Goal: Communication & Community: Answer question/provide support

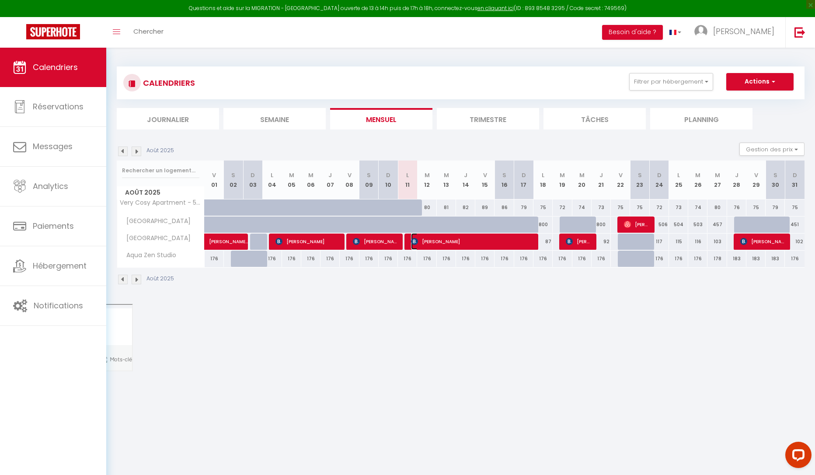
click at [465, 245] on span "[PERSON_NAME]" at bounding box center [472, 241] width 122 height 17
select select "OK"
select select "0"
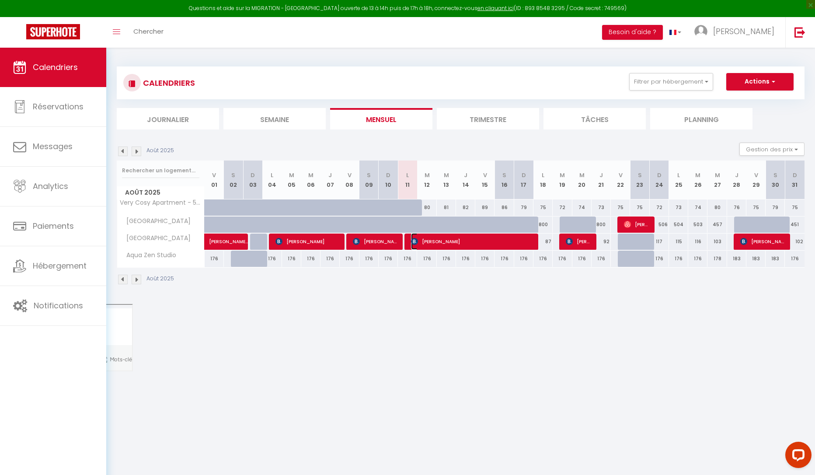
select select "1"
select select
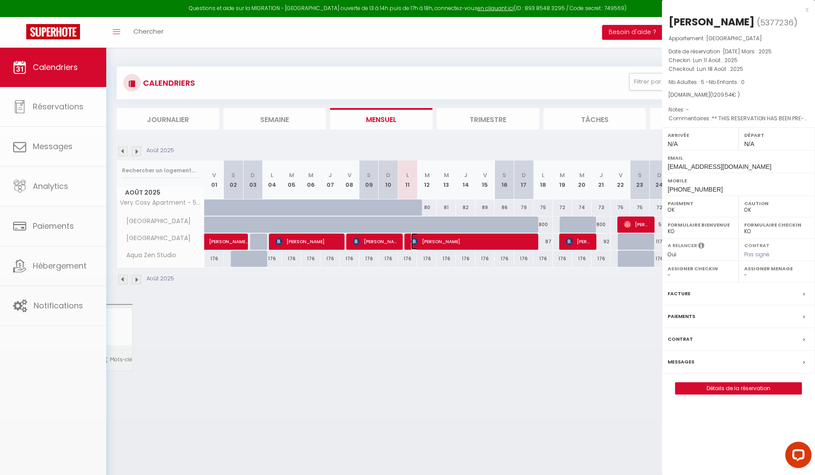
select select "6234"
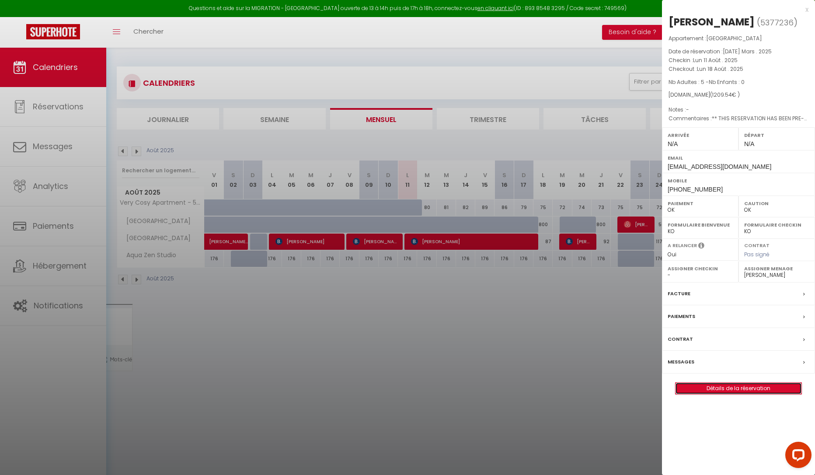
click at [722, 390] on link "Détails de la réservation" at bounding box center [739, 388] width 126 height 11
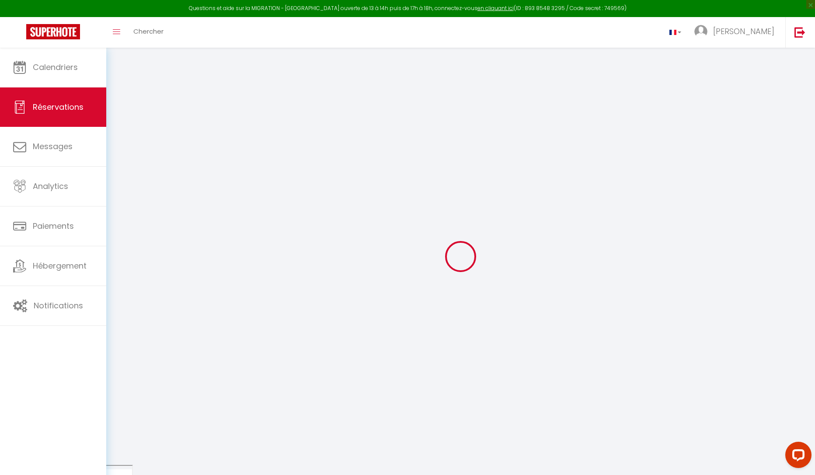
select select
checkbox input "false"
select select
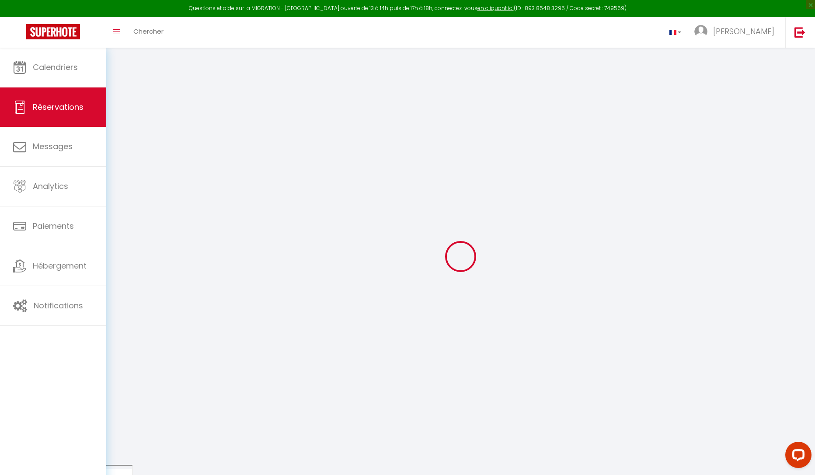
checkbox input "false"
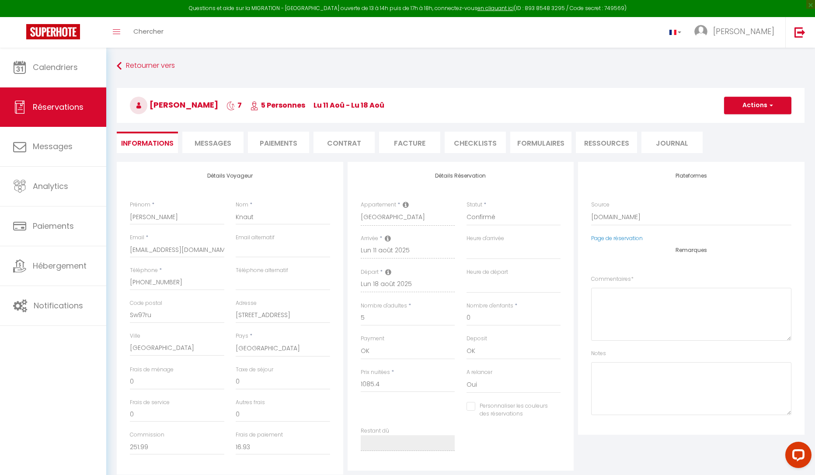
select select
checkbox input "false"
type textarea "** THIS RESERVATION HAS BEEN PRE-PAID ** BOOKING NOTE : Payment charge is EUR 1…"
type input "60"
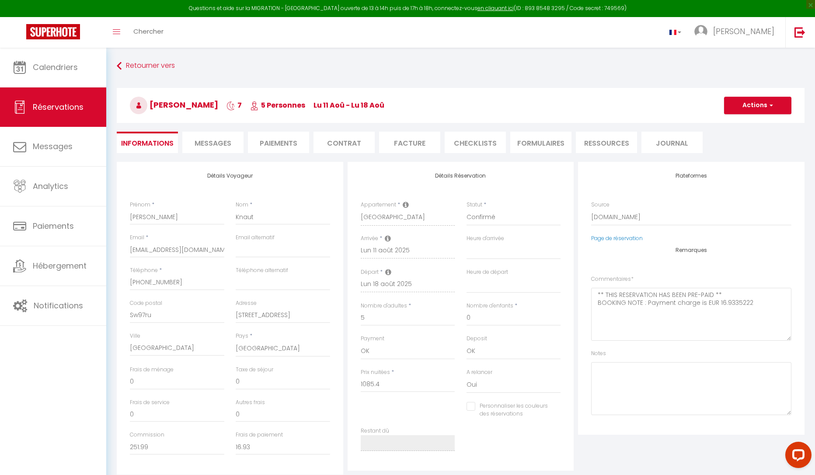
type input "64.14"
select select
checkbox input "false"
select select
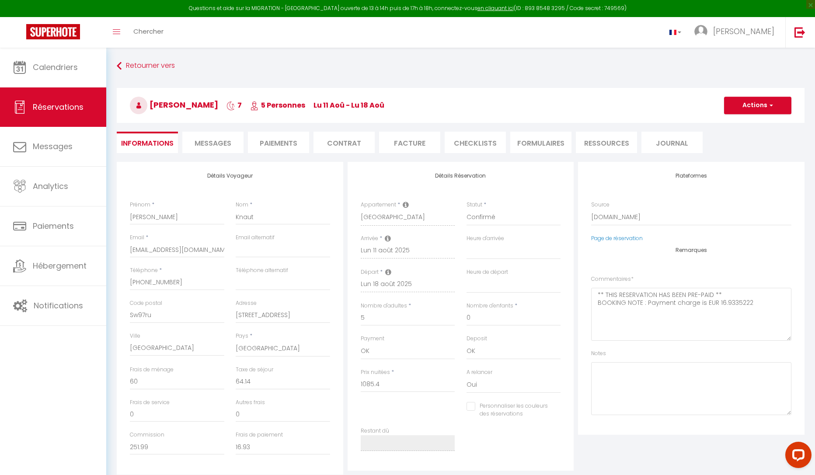
select select
click at [642, 373] on textarea at bounding box center [691, 388] width 200 height 53
click at [62, 307] on span "Notifications" at bounding box center [58, 305] width 49 height 11
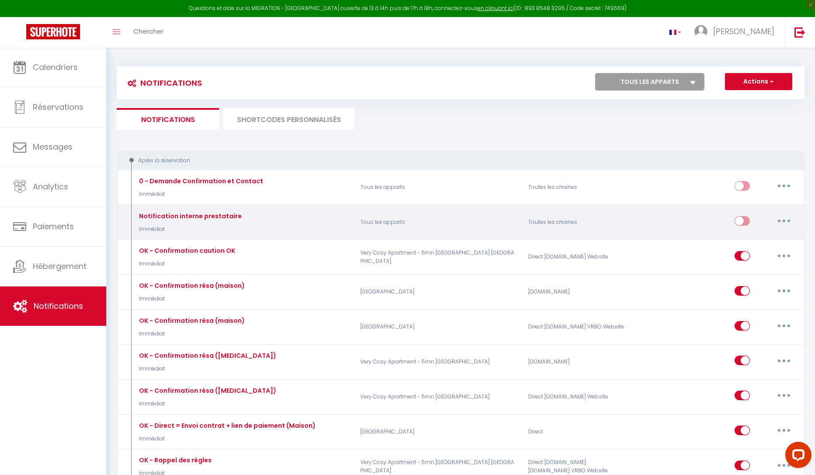
click at [160, 186] on div "Notification interne prestataire" at bounding box center [200, 181] width 126 height 10
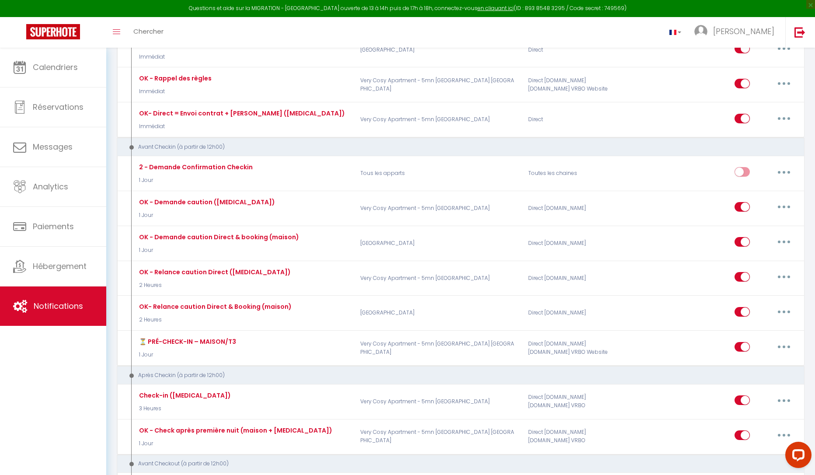
scroll to position [394, 0]
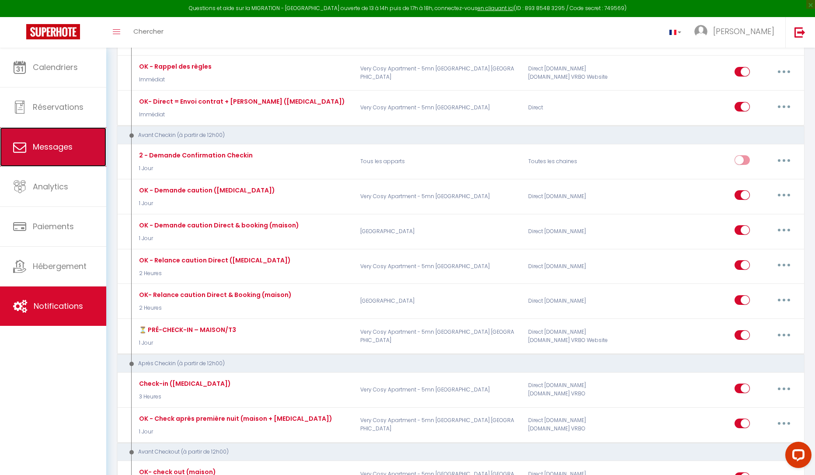
click at [76, 158] on link "Messages" at bounding box center [53, 146] width 106 height 39
select select "message"
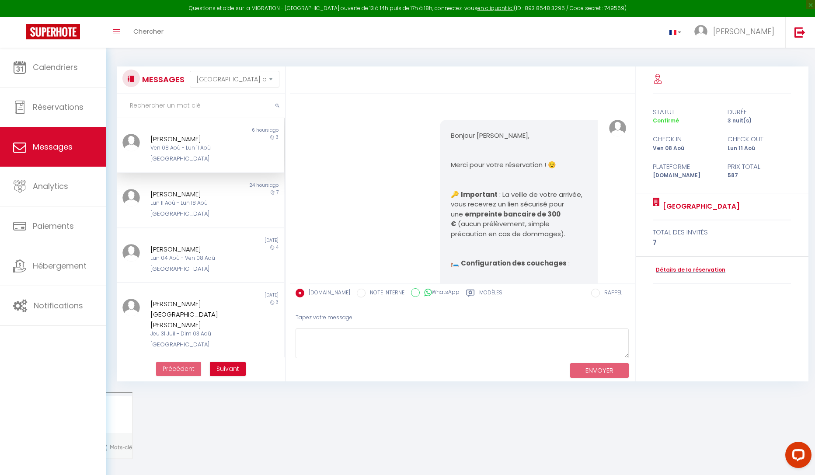
scroll to position [6029, 0]
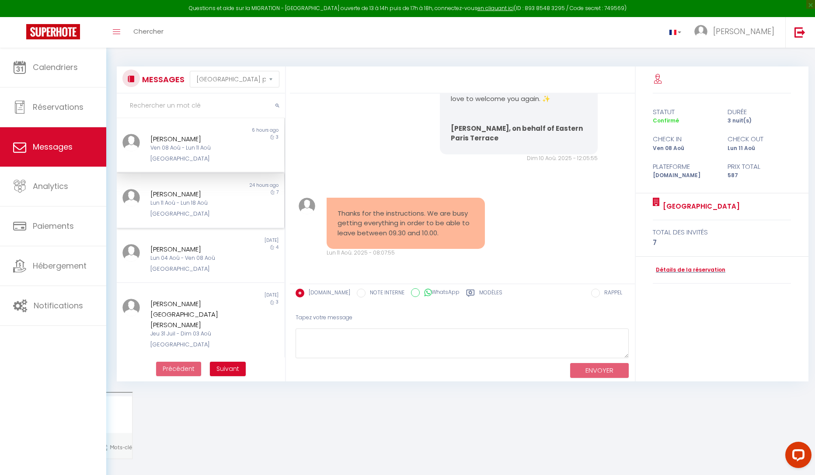
click at [176, 209] on div "[PERSON_NAME] 11 Aoû - Lun 18 Aoû Eastern Paris Terrace" at bounding box center [194, 204] width 98 height 30
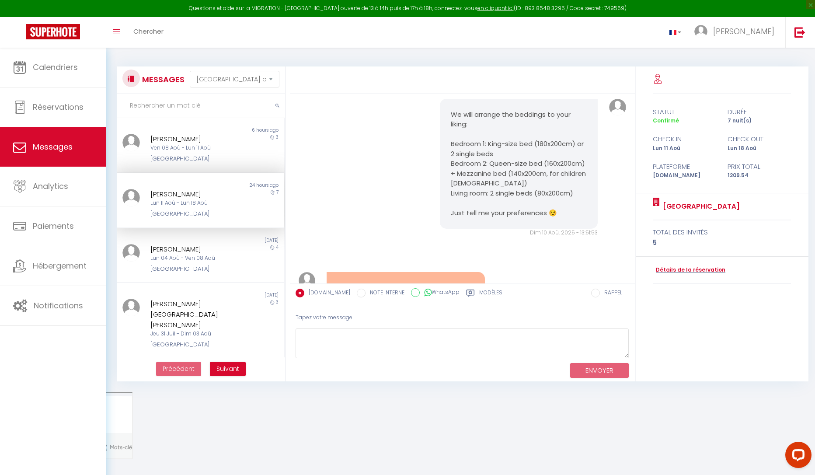
scroll to position [2758, 0]
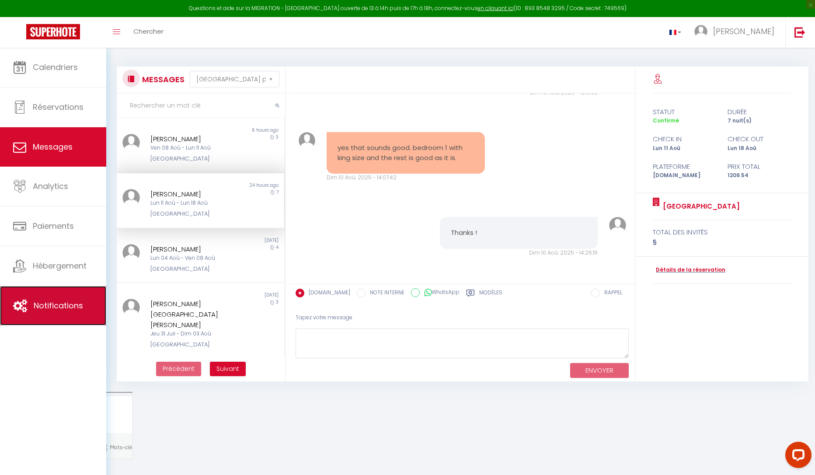
click at [34, 314] on link "Notifications" at bounding box center [53, 305] width 106 height 39
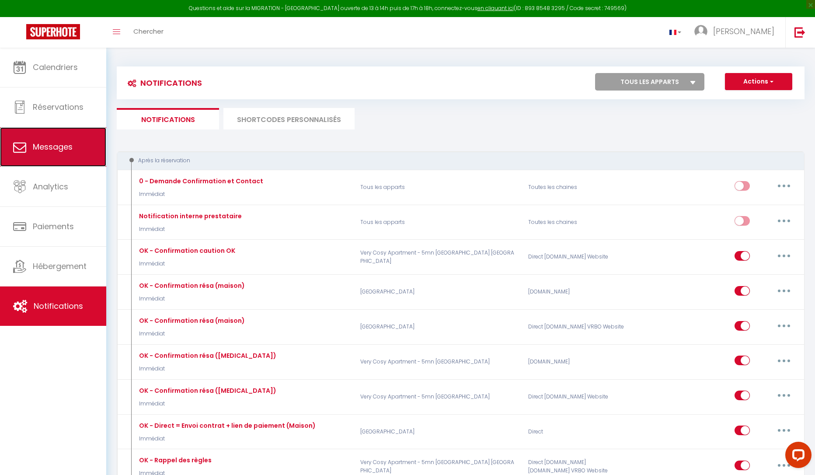
click at [38, 143] on span "Messages" at bounding box center [53, 146] width 40 height 11
select select "message"
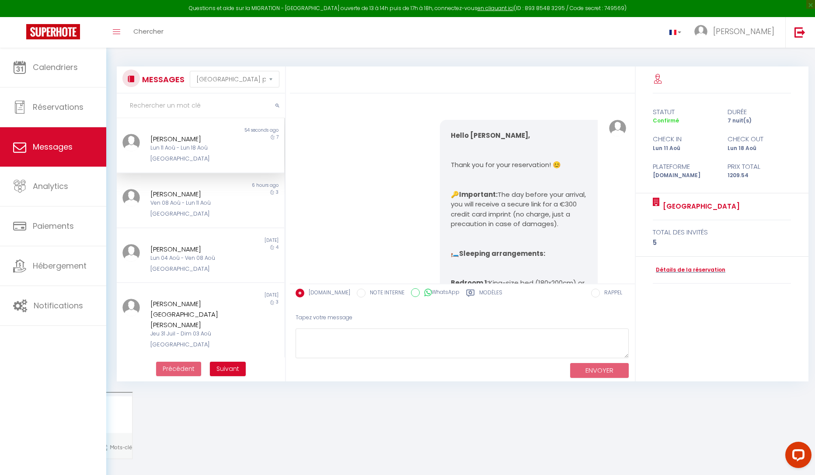
scroll to position [3183, 0]
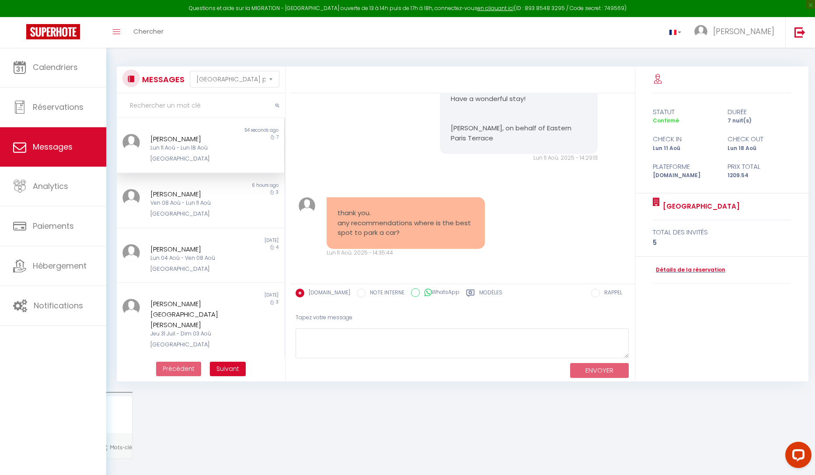
click at [173, 142] on div "[PERSON_NAME]" at bounding box center [193, 139] width 86 height 10
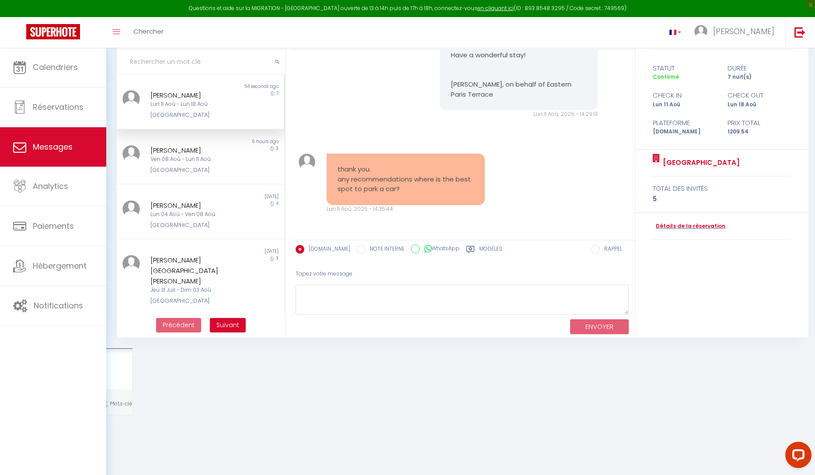
scroll to position [48, 0]
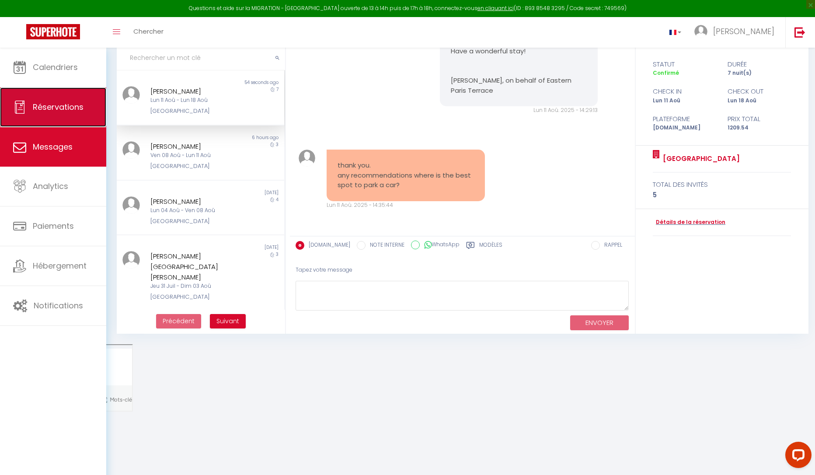
click at [83, 114] on link "Réservations" at bounding box center [53, 106] width 106 height 39
select select "not_cancelled"
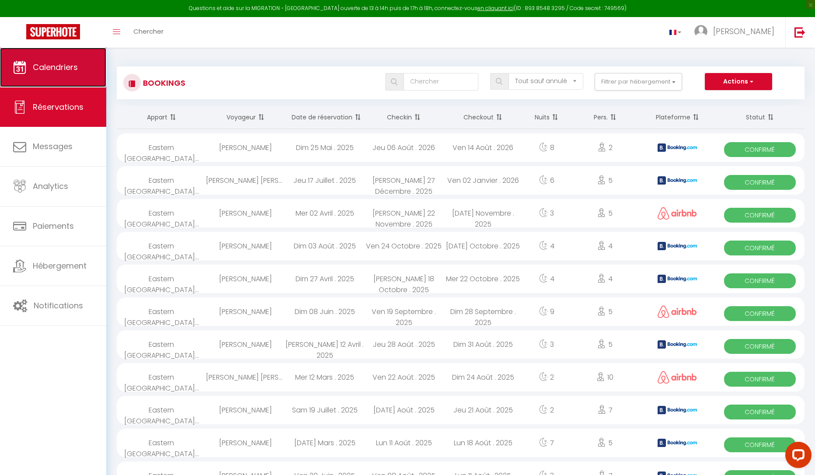
click at [80, 76] on link "Calendriers" at bounding box center [53, 67] width 106 height 39
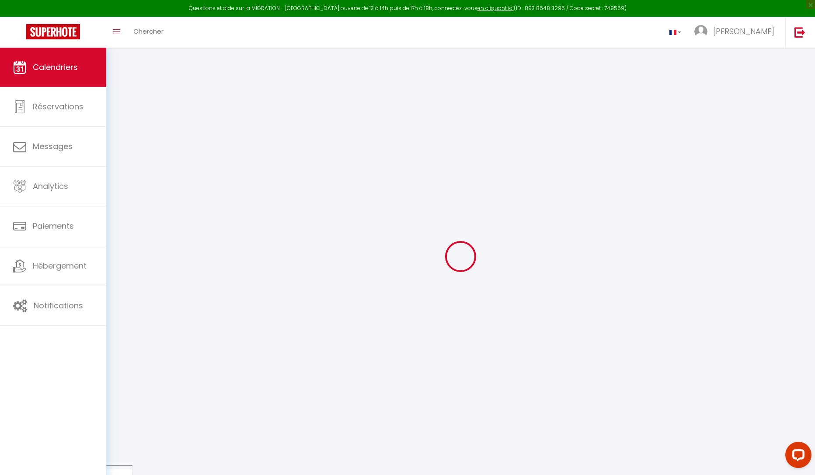
select select
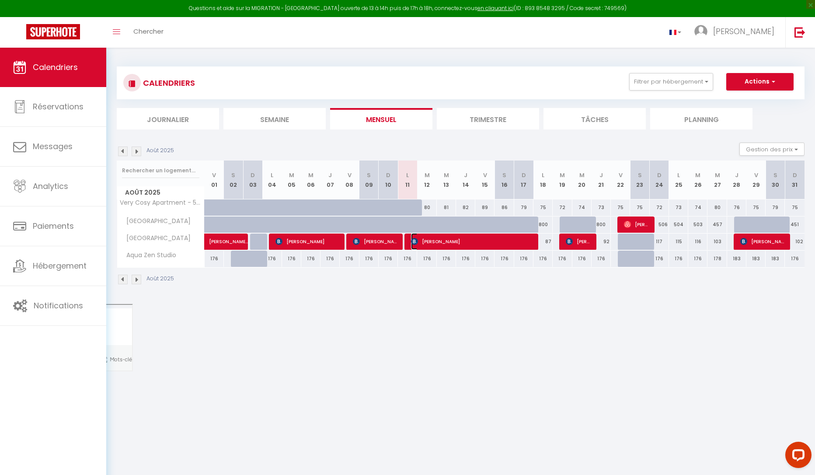
click at [434, 245] on span "[PERSON_NAME]" at bounding box center [472, 241] width 122 height 17
select select "OK"
select select "0"
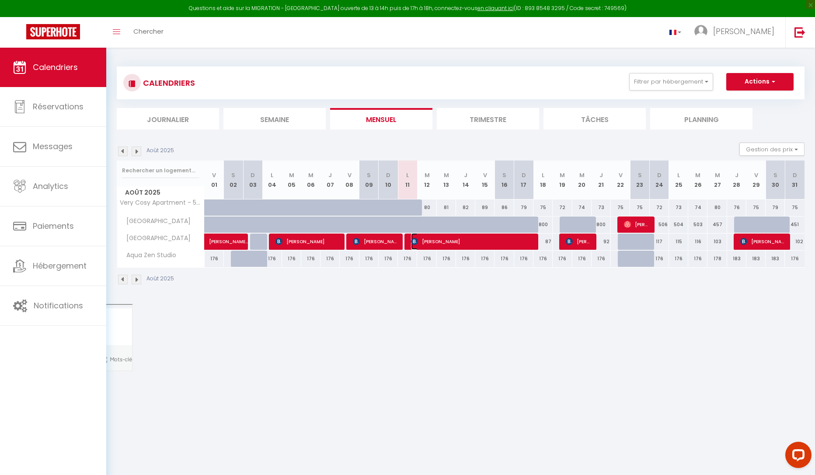
select select "1"
select select
select select "6234"
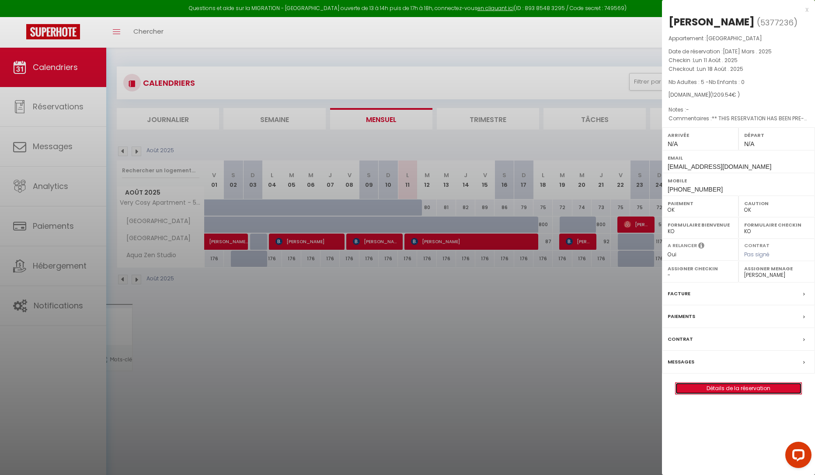
click at [738, 388] on link "Détails de la réservation" at bounding box center [739, 388] width 126 height 11
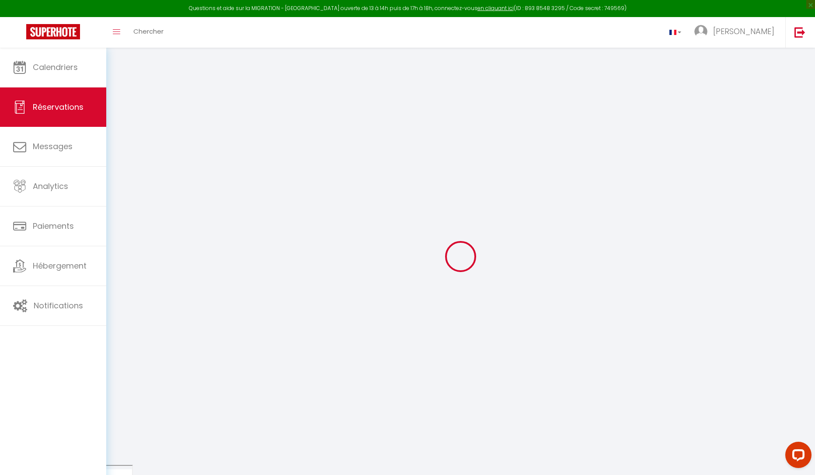
select select
checkbox input "false"
select select
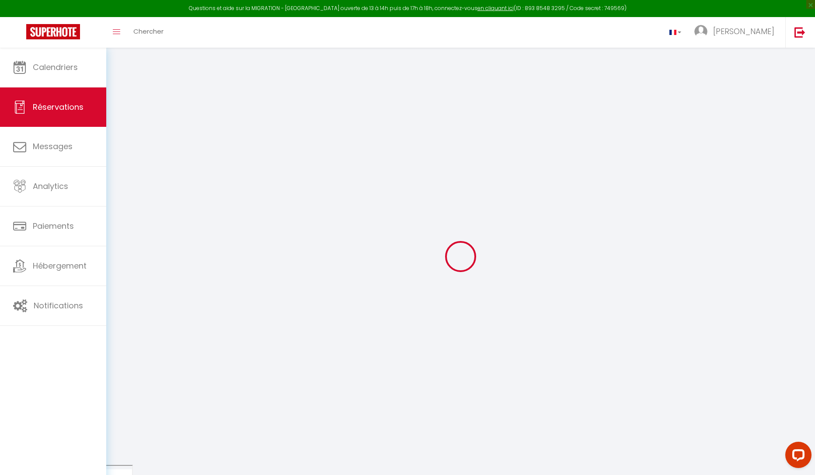
checkbox input "false"
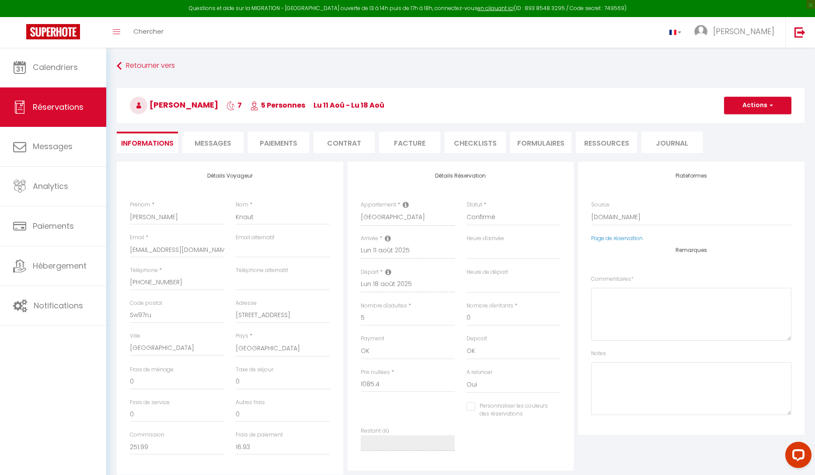
select select
checkbox input "false"
type textarea "** THIS RESERVATION HAS BEEN PRE-PAID ** BOOKING NOTE : Payment charge is EUR 1…"
type input "60"
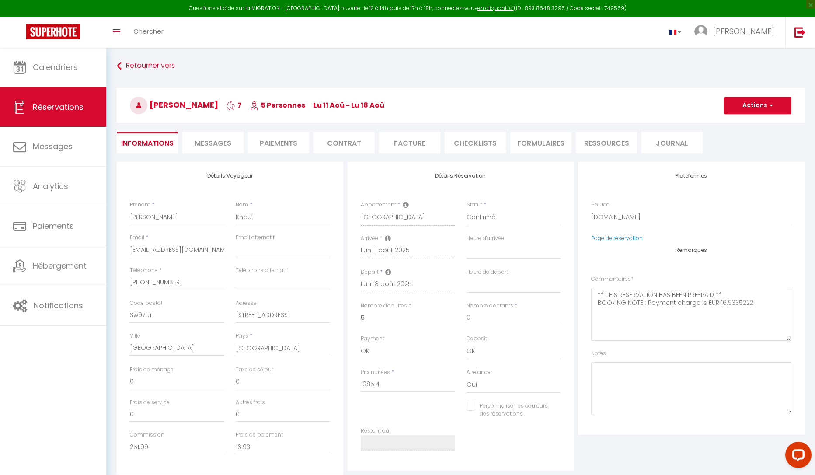
type input "64.14"
select select
checkbox input "false"
select select
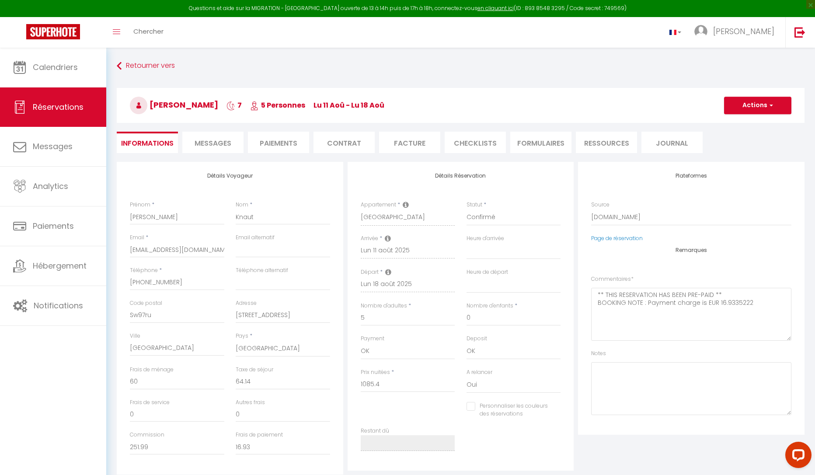
select select
click at [217, 145] on span "Messages" at bounding box center [213, 143] width 37 height 10
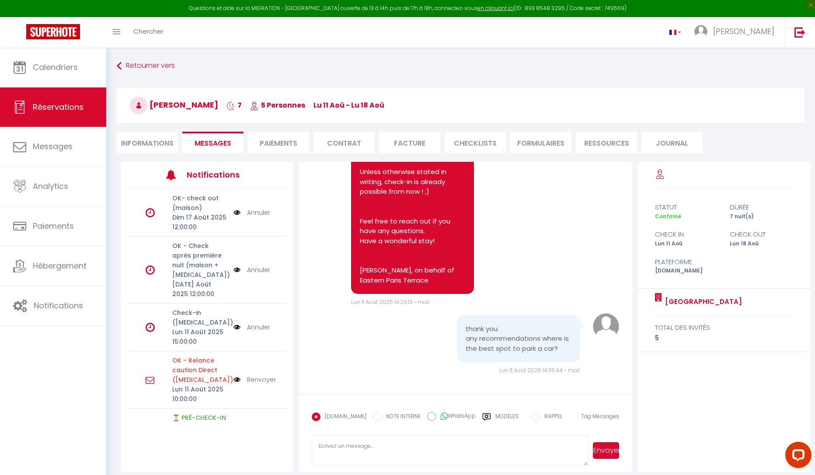
scroll to position [2964, 0]
click at [56, 76] on link "Calendriers" at bounding box center [53, 67] width 106 height 39
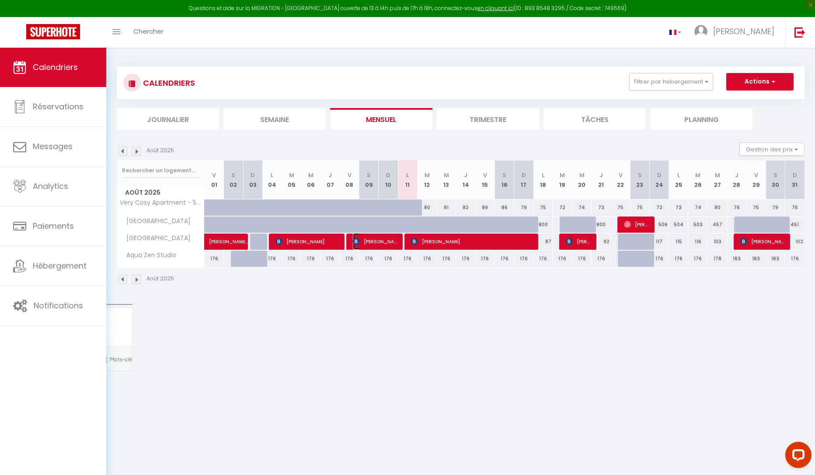
click at [374, 242] on span "[PERSON_NAME]" at bounding box center [375, 241] width 45 height 17
select select "OK"
select select "0"
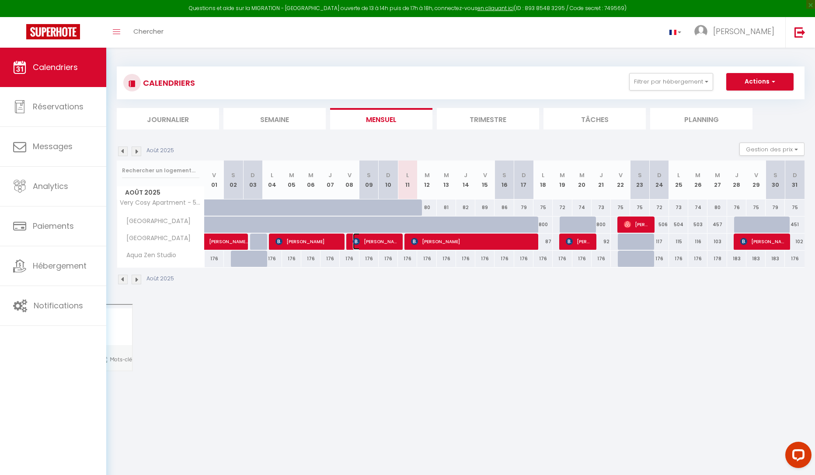
select select "1"
select select
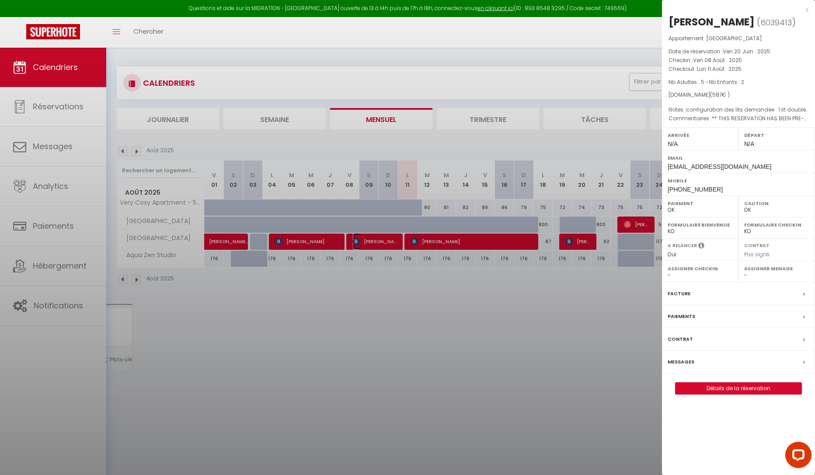
select select "6234"
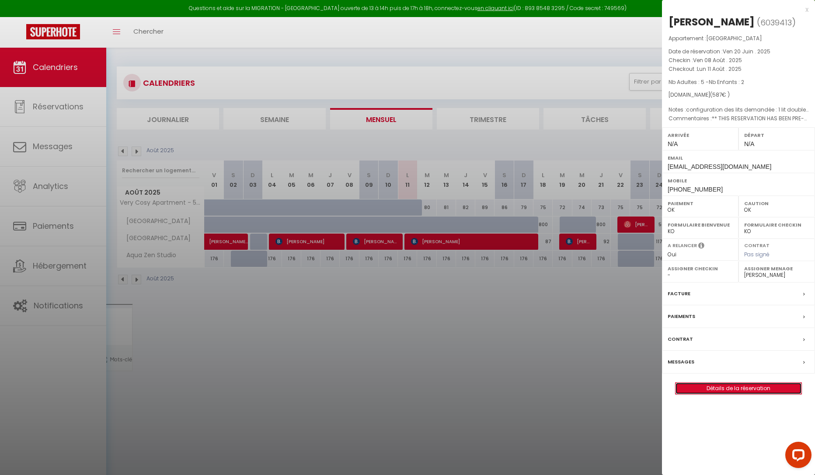
click at [754, 394] on link "Détails de la réservation" at bounding box center [739, 388] width 126 height 11
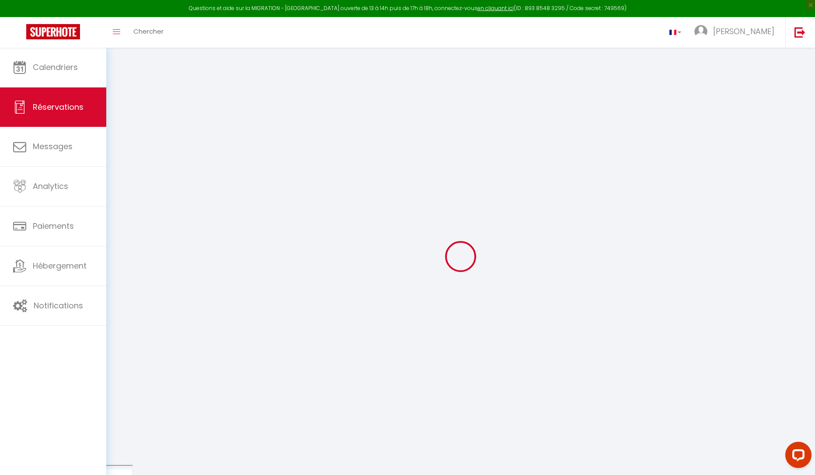
type input "Arjan"
type input "Meesterburrie"
type input "[EMAIL_ADDRESS][DOMAIN_NAME]"
type input "[PHONE_NUMBER]"
type input "010106"
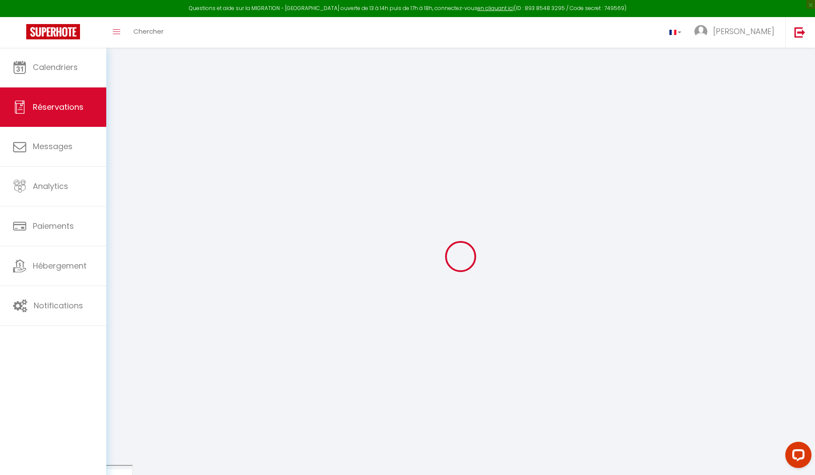
type input "[PERSON_NAME] Total 1-88"
type input "[GEOGRAPHIC_DATA]"
select select "EC"
type input "129.18"
select select "61690"
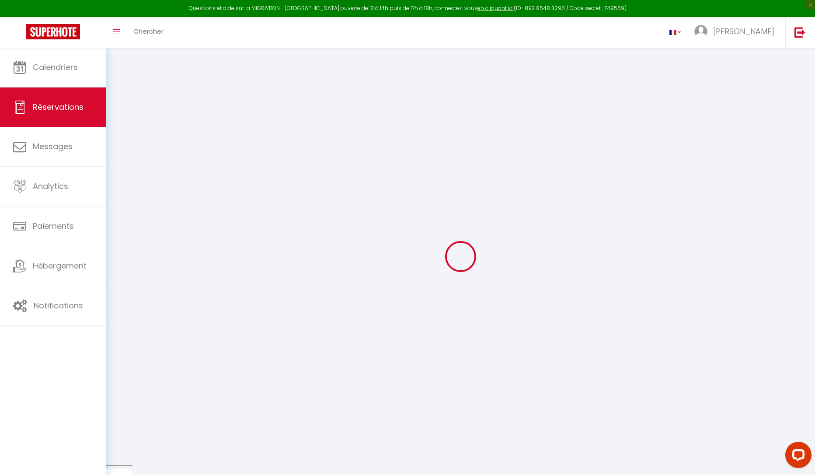
select select "1"
select select
type input "5"
type input "2"
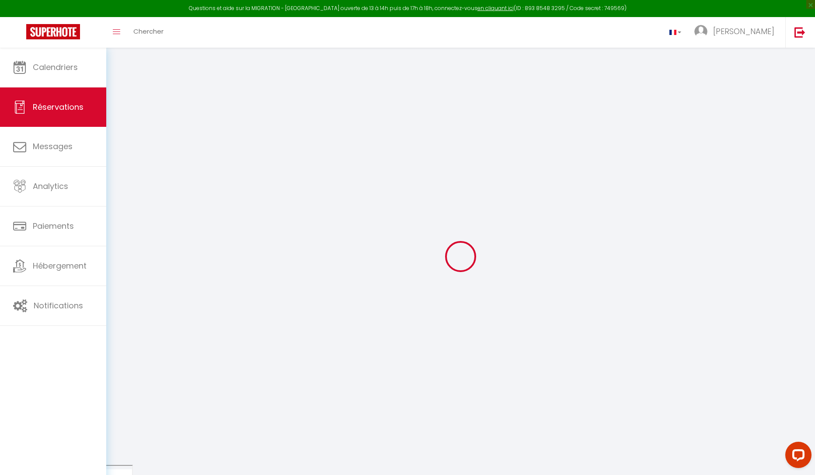
select select "12"
select select "15"
type input "527"
checkbox input "false"
select select "2"
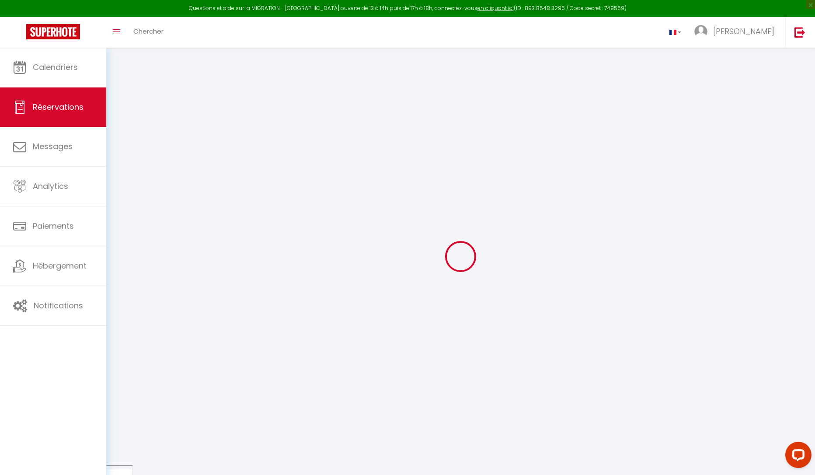
type input "0"
select select
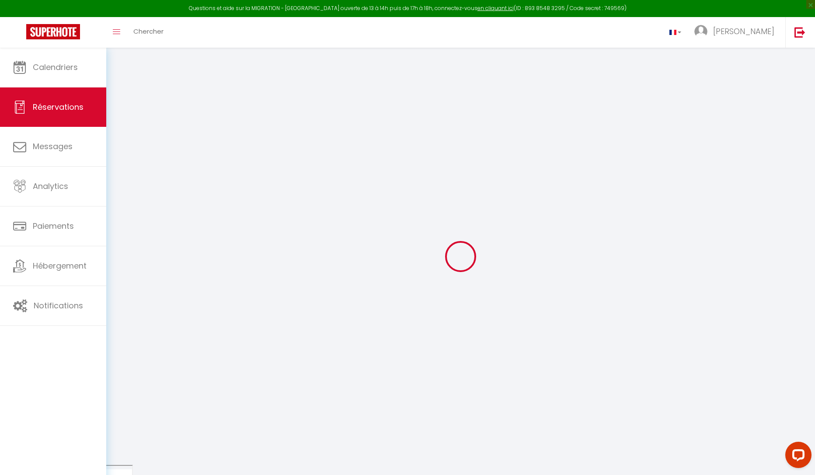
checkbox input "false"
select select
checkbox input "false"
select select
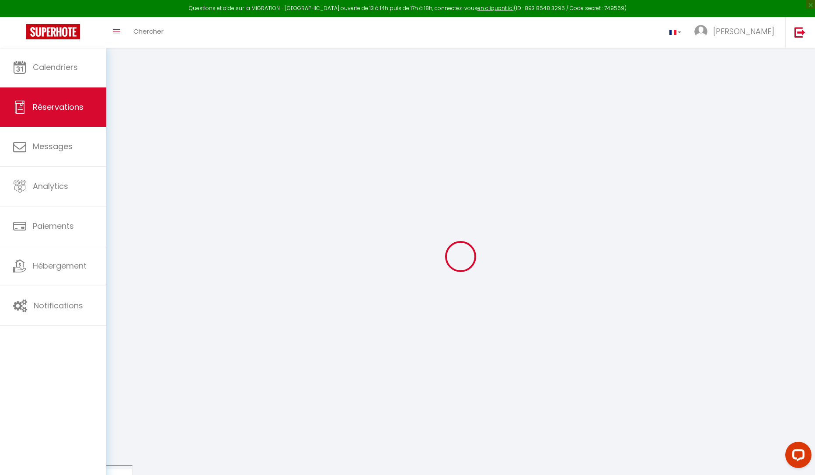
select select
checkbox input "false"
select select
checkbox input "false"
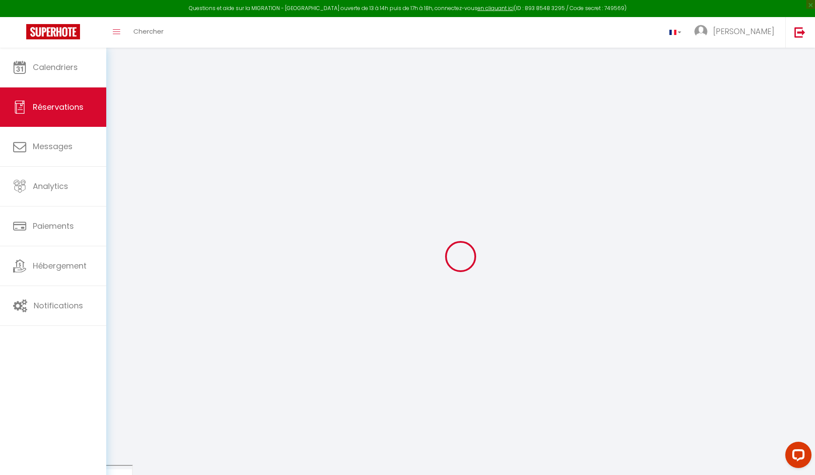
type textarea "** THIS RESERVATION HAS BEEN PRE-PAID ** Reservation has a cancellation grace p…"
type textarea "configuration des lits demandée : 1 lit double et deux lits simples."
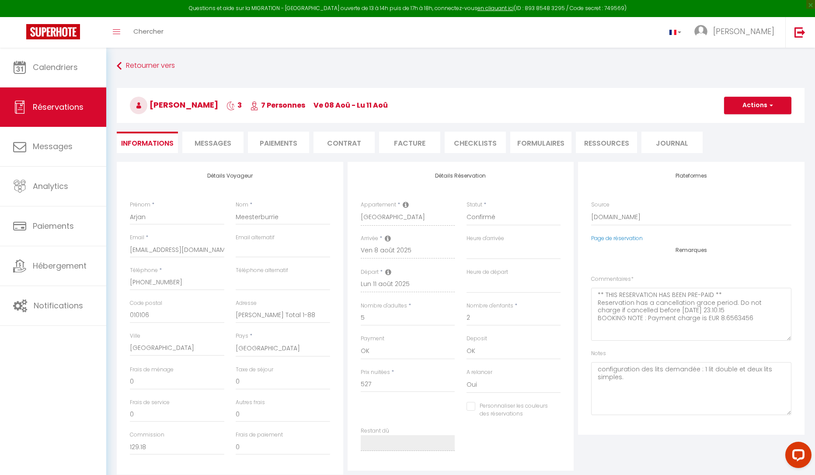
type input "60"
select select
checkbox input "false"
select select
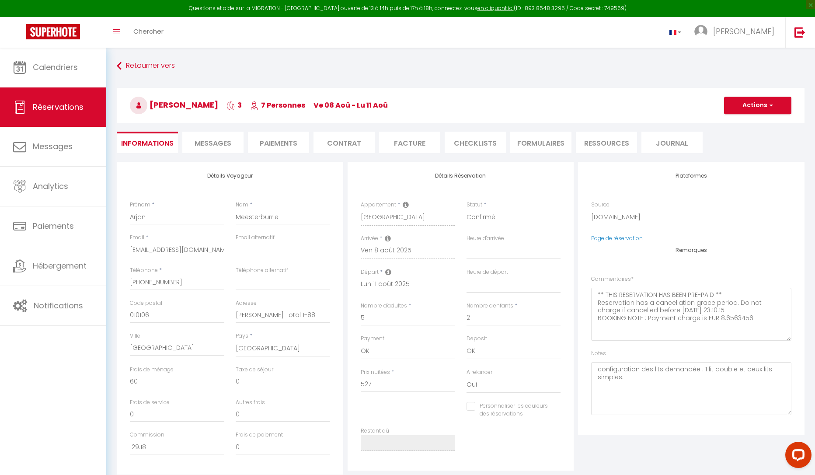
select select
click at [210, 146] on span "Messages" at bounding box center [213, 143] width 37 height 10
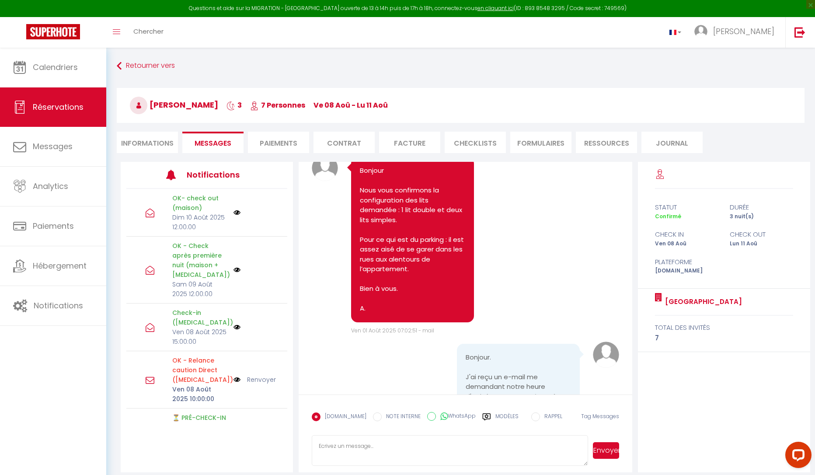
scroll to position [962, 0]
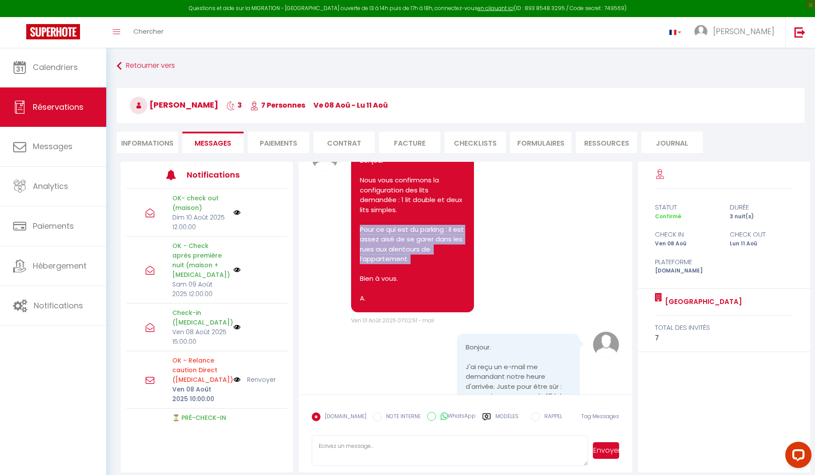
drag, startPoint x: 416, startPoint y: 340, endPoint x: 360, endPoint y: 312, distance: 62.8
click at [360, 304] on pre "Bonjour Nous vous confirmons la configuration des lits demandée : 1 lit double …" at bounding box center [412, 230] width 105 height 148
copy pre "Pour ce qui est du parking : il est assez aisé de se garer dans [PERSON_NAME] a…"
click at [73, 62] on span "Calendriers" at bounding box center [55, 67] width 45 height 11
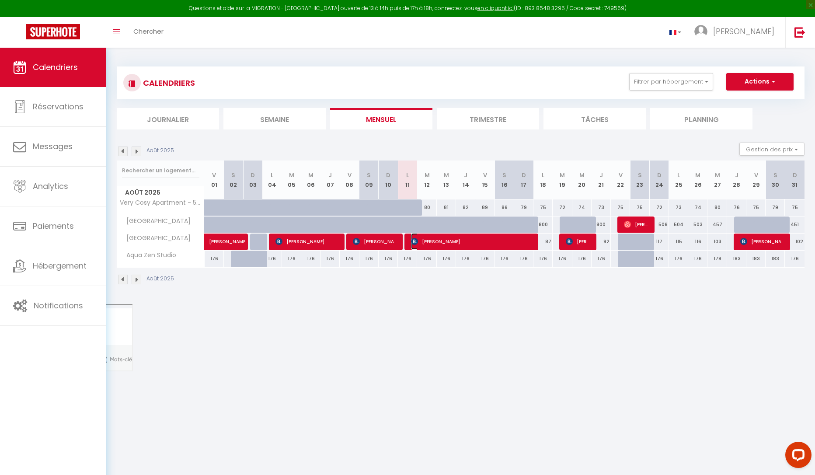
click at [438, 242] on span "[PERSON_NAME]" at bounding box center [472, 241] width 122 height 17
select select "OK"
select select "0"
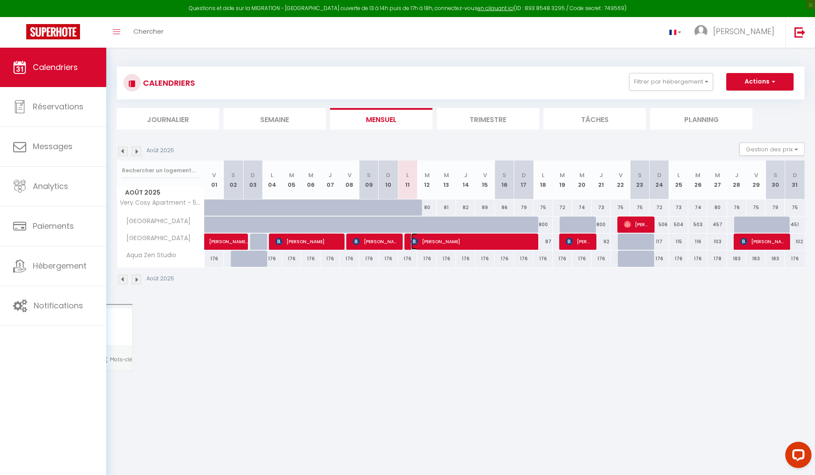
select select "1"
select select
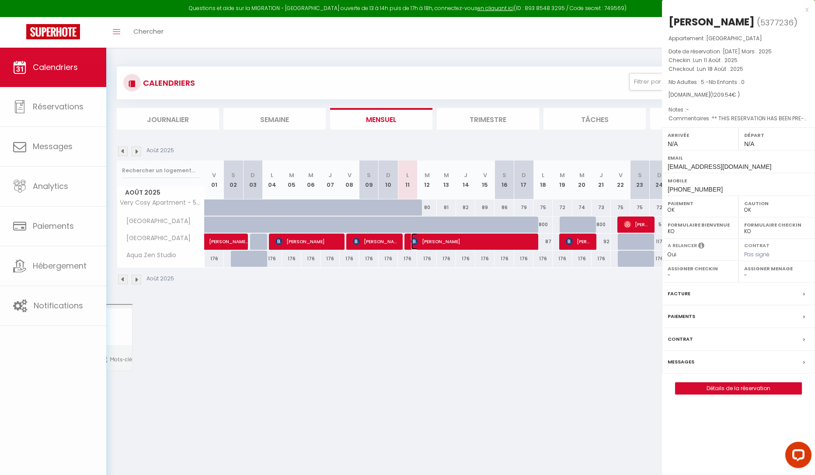
select select "6234"
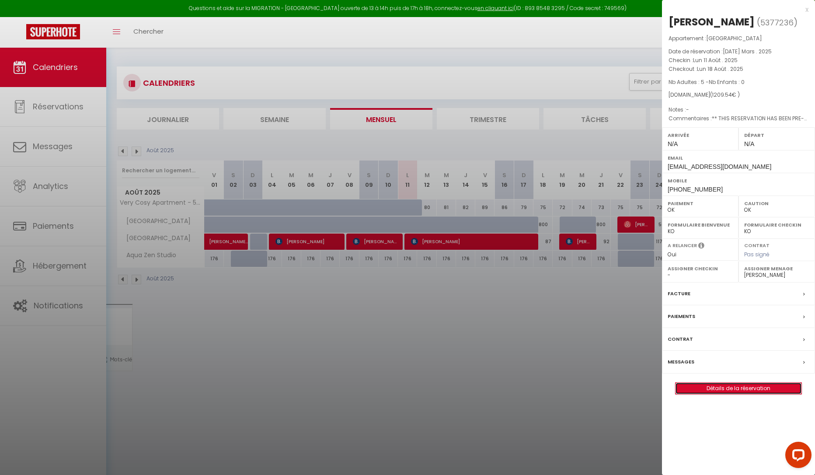
click at [736, 392] on link "Détails de la réservation" at bounding box center [739, 388] width 126 height 11
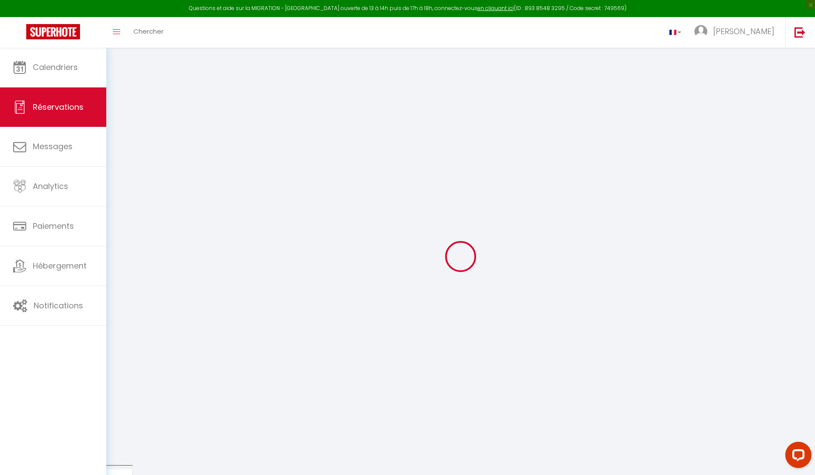
type input "[PERSON_NAME]"
type input "Knaut"
type input "[EMAIL_ADDRESS][DOMAIN_NAME]"
type input "[PHONE_NUMBER]"
type input "Sw97ru"
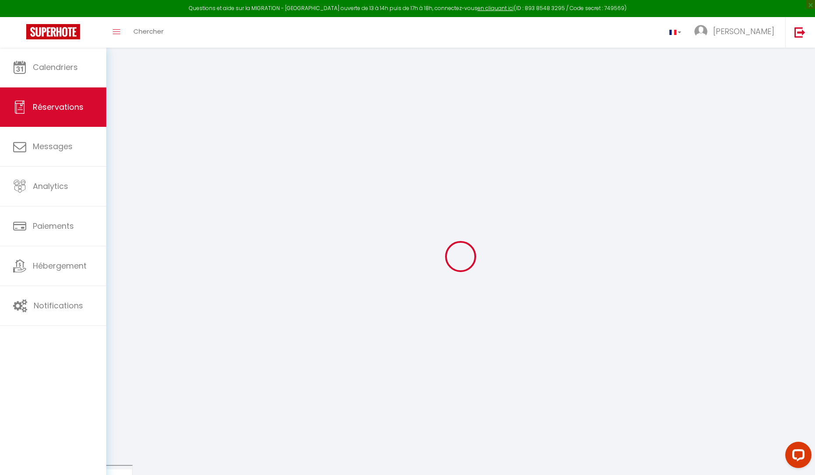
type input "[STREET_ADDRESS]"
type input "[GEOGRAPHIC_DATA]"
select select "GB"
type input "251.99"
type input "16.93"
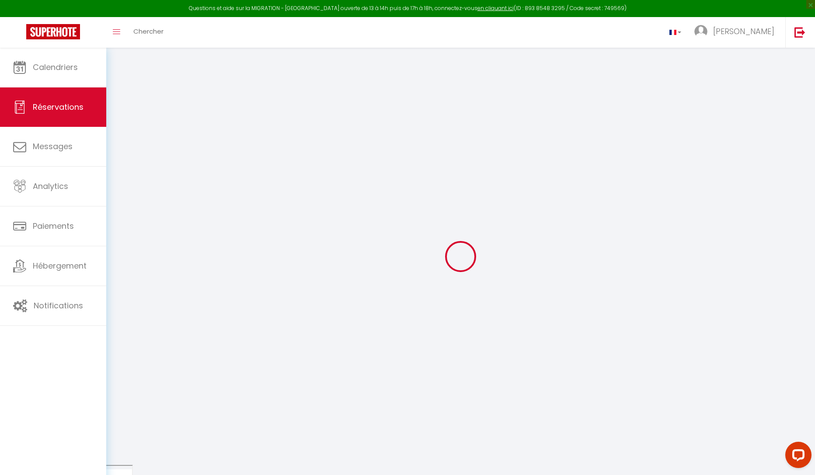
select select "61690"
select select "1"
select select
type input "5"
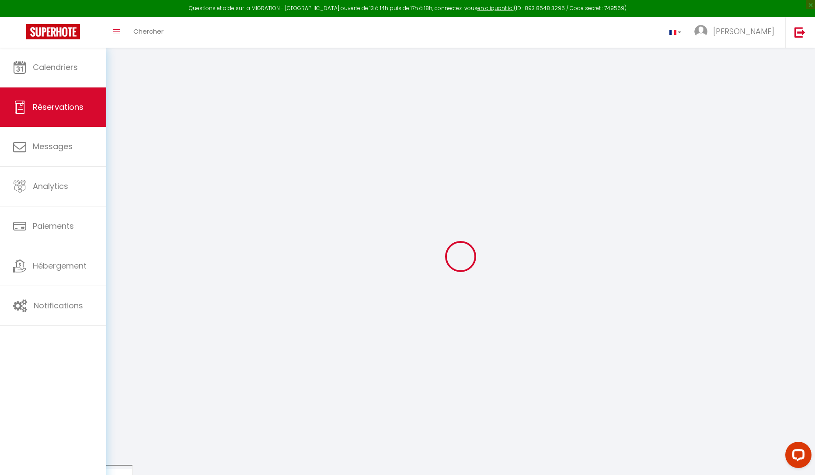
select select "12"
select select "15"
type input "1085.4"
checkbox input "false"
select select "2"
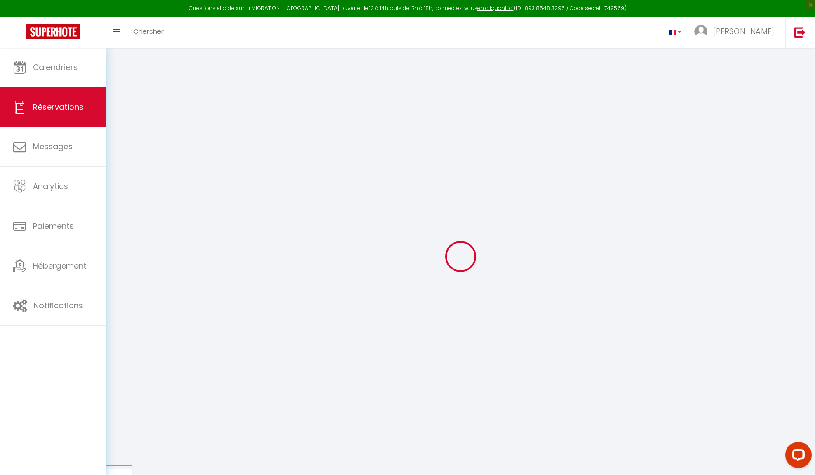
type input "0"
select select
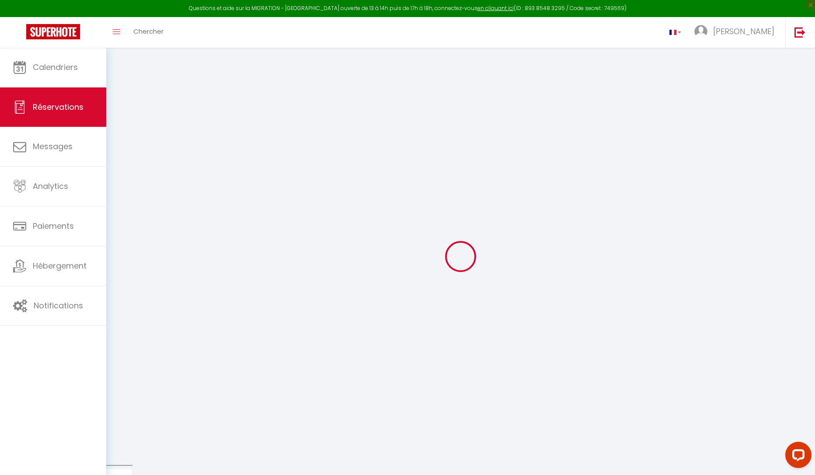
checkbox input "false"
select select
checkbox input "false"
select select
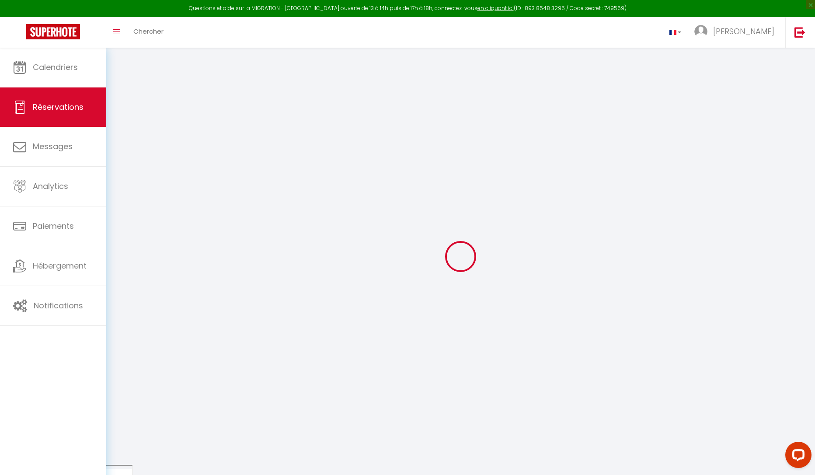
select select
checkbox input "false"
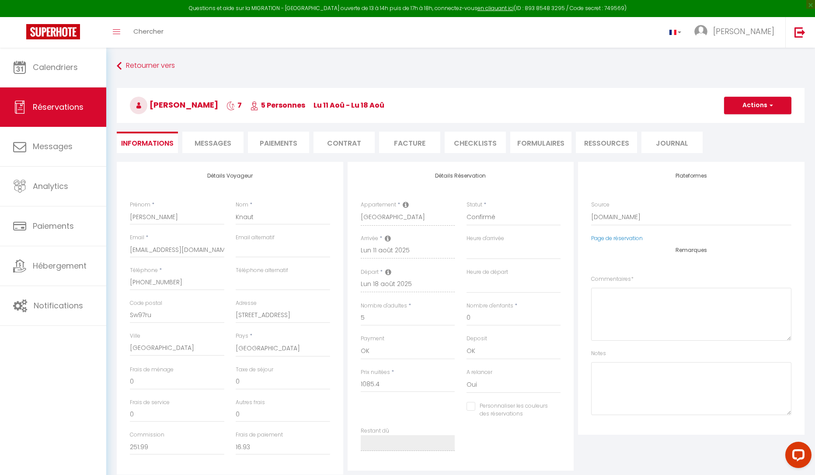
select select
checkbox input "false"
type textarea "** THIS RESERVATION HAS BEEN PRE-PAID ** BOOKING NOTE : Payment charge is EUR 1…"
type input "60"
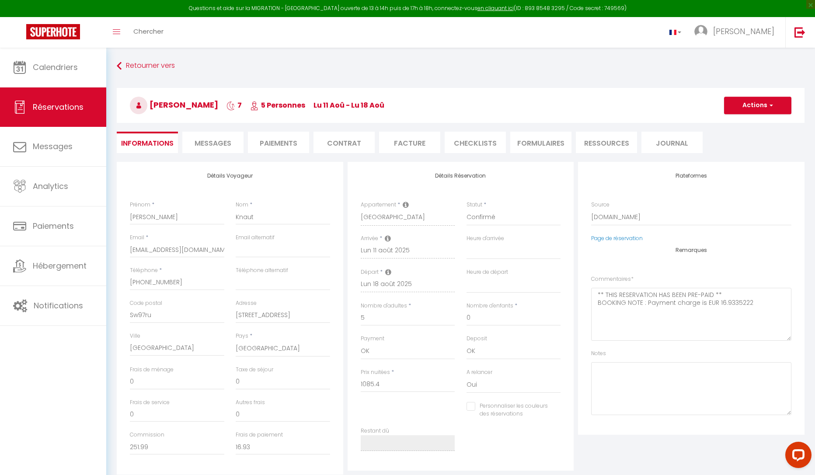
type input "64.14"
select select
checkbox input "false"
select select
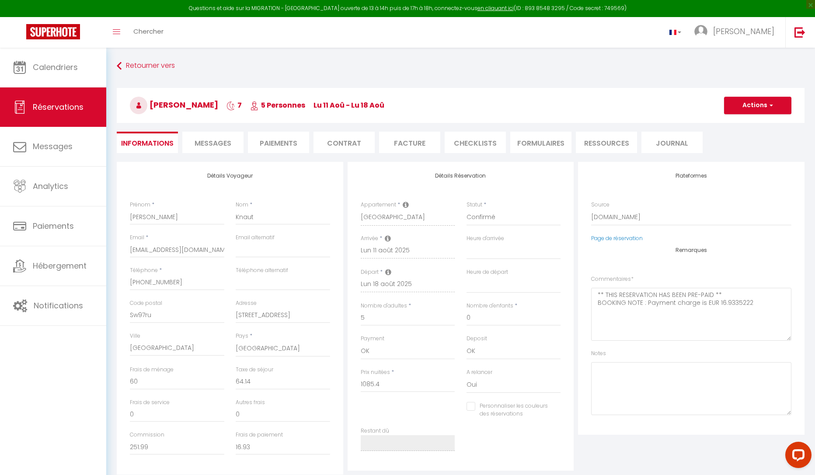
select select
click at [212, 139] on span "Messages" at bounding box center [213, 143] width 37 height 10
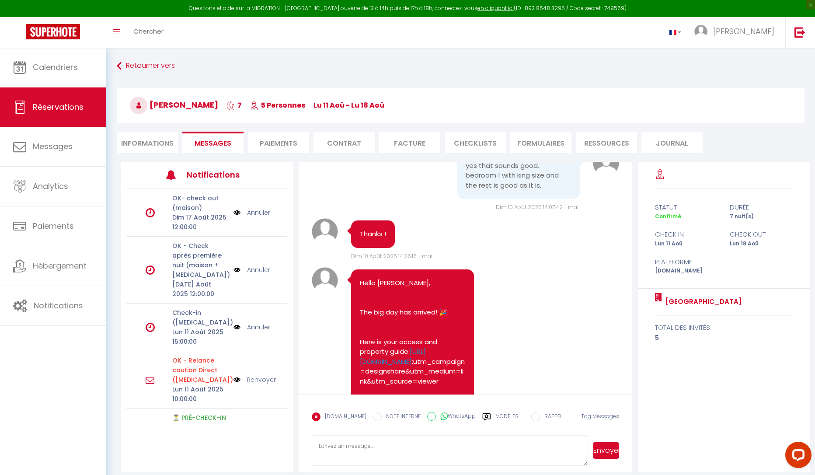
scroll to position [2964, 0]
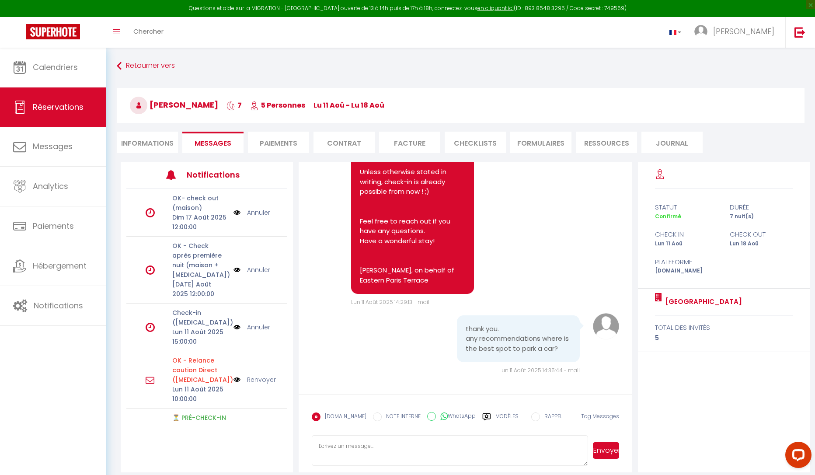
click at [382, 454] on textarea at bounding box center [450, 450] width 276 height 31
type textarea "Y"
click at [381, 444] on textarea at bounding box center [450, 450] width 276 height 31
paste textarea "For parking, the best option is in the nearby streets, especially in the cul-de…"
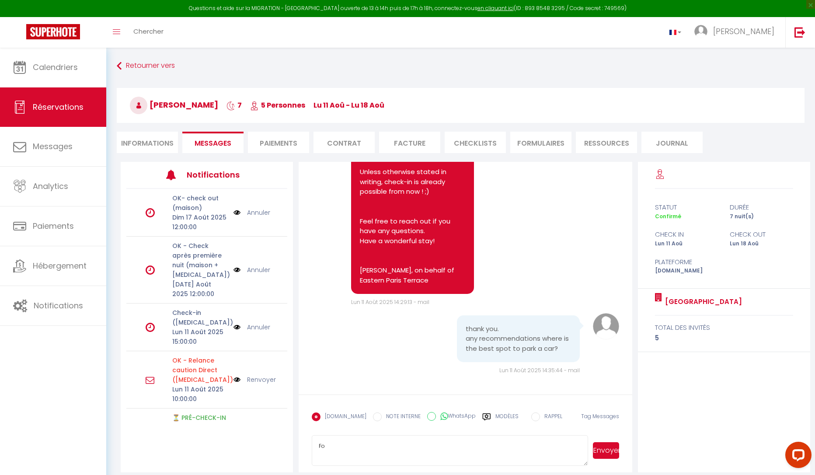
type textarea "F"
click at [392, 448] on textarea at bounding box center [450, 450] width 276 height 31
paste textarea "For parking, the best option is in the nearby streets. A good local tip is the …"
click at [454, 445] on textarea "For parking, the best option is in the nearby streets. A good local tip is the …" at bounding box center [450, 450] width 276 height 31
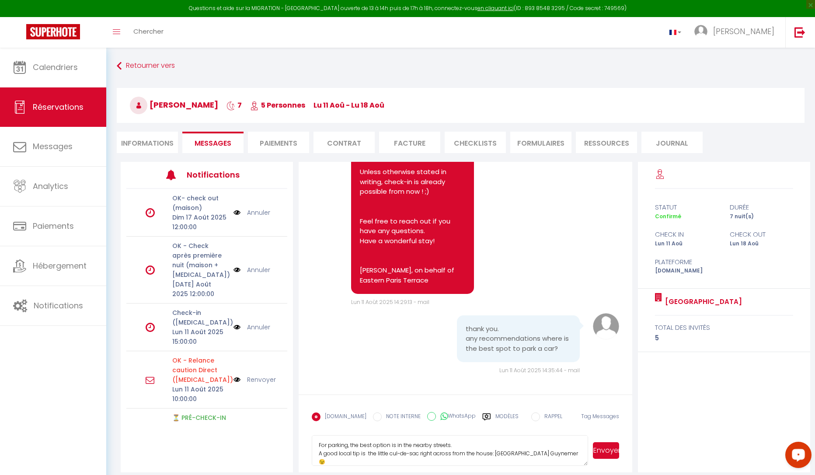
scroll to position [9, 0]
type textarea "For parking, the best option is in the nearby streets. A good local tip is the …"
click at [606, 451] on button "Envoyer" at bounding box center [606, 450] width 26 height 17
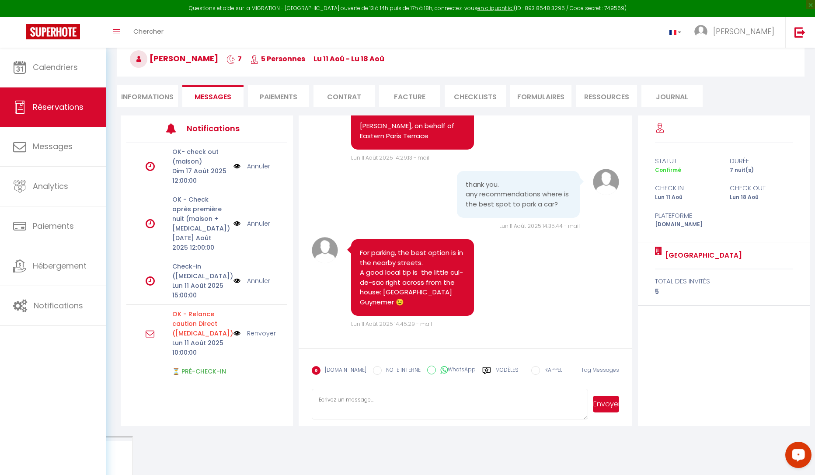
scroll to position [48, 0]
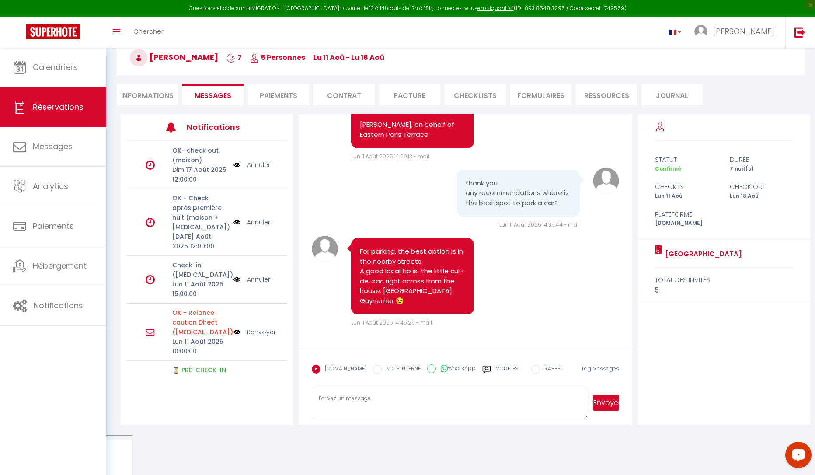
select select
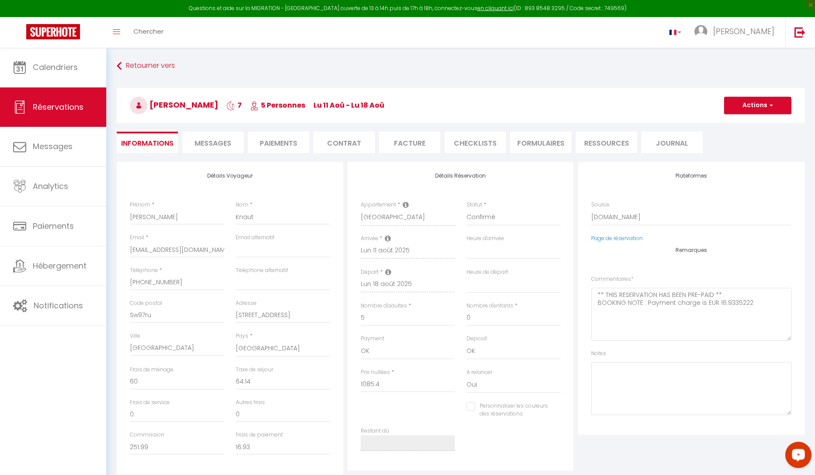
click at [200, 142] on span "Messages" at bounding box center [213, 143] width 37 height 10
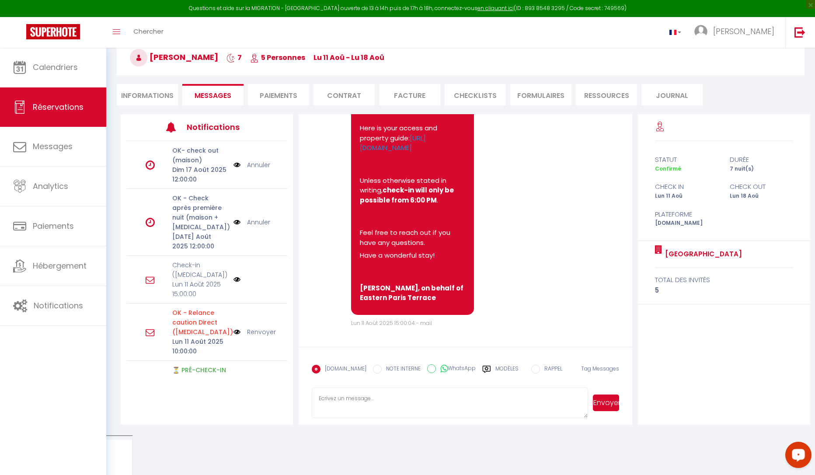
scroll to position [3408, 0]
